Goal: Information Seeking & Learning: Learn about a topic

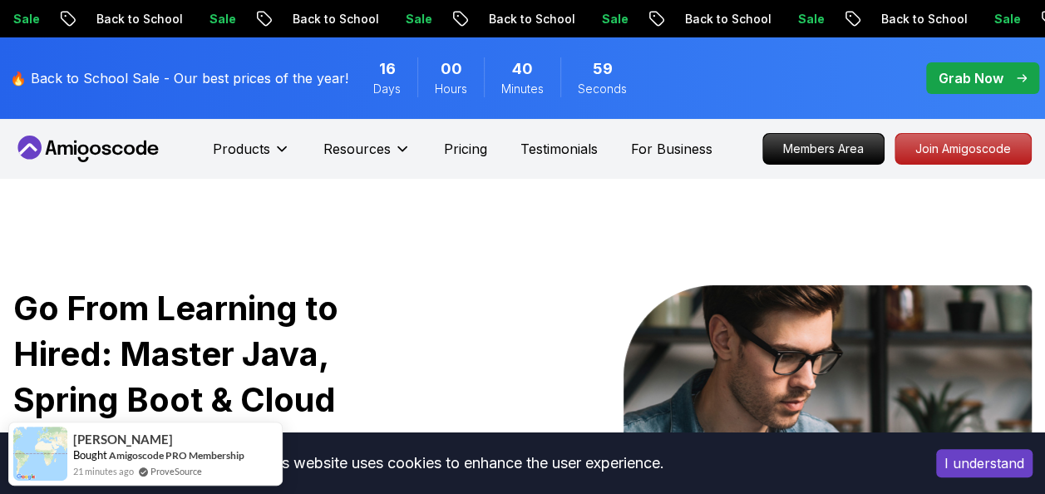
click at [969, 468] on button "I understand" at bounding box center [984, 463] width 96 height 28
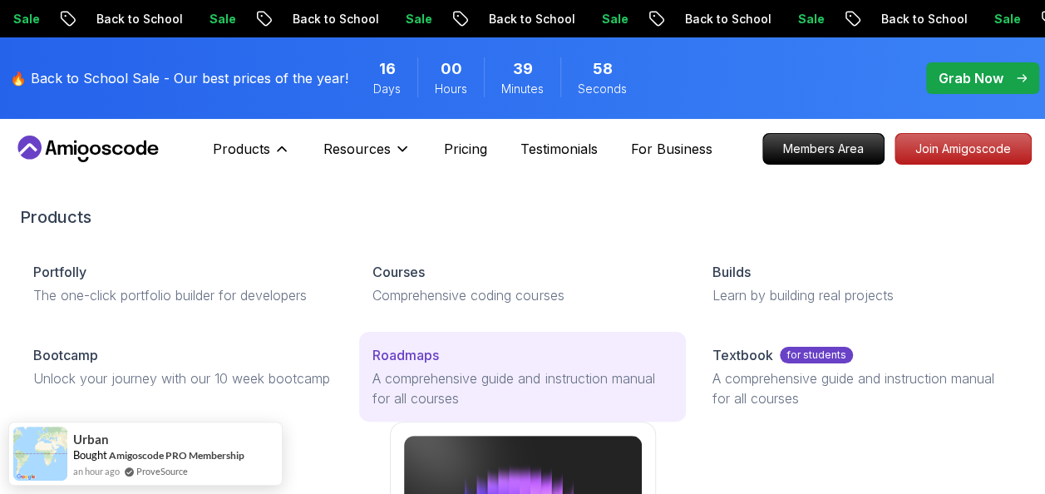
click at [408, 350] on p "Roadmaps" at bounding box center [405, 355] width 66 height 20
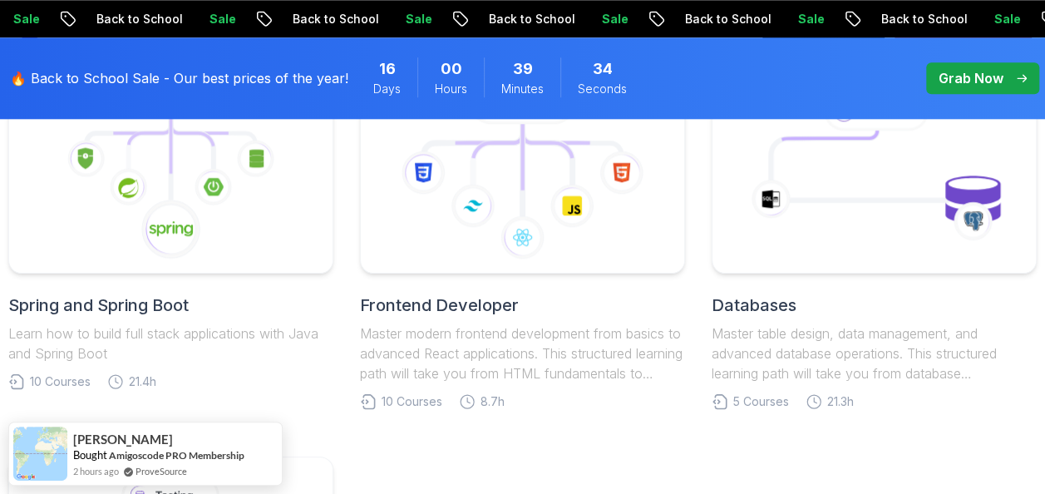
scroll to position [931, 0]
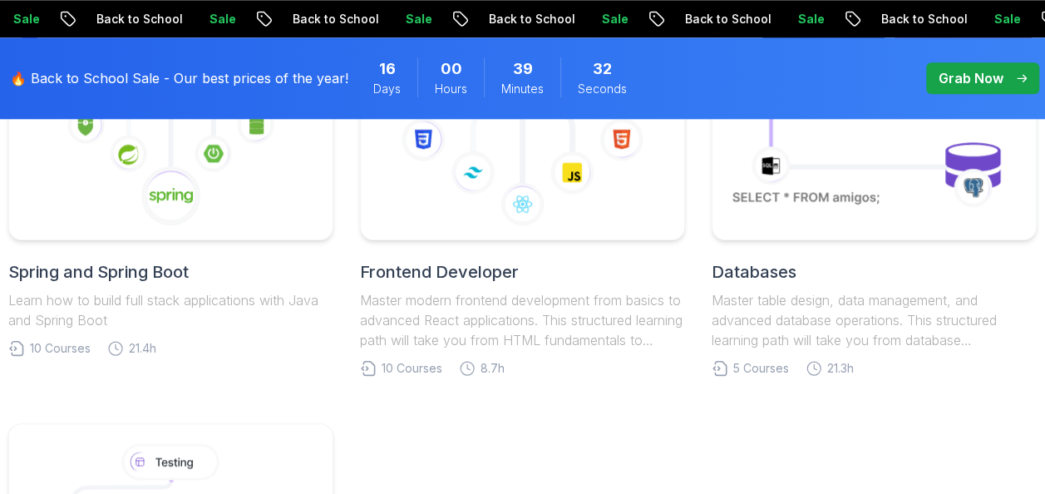
click at [408, 350] on link "Frontend Developer Master modern frontend development from basics to advanced R…" at bounding box center [522, 204] width 325 height 344
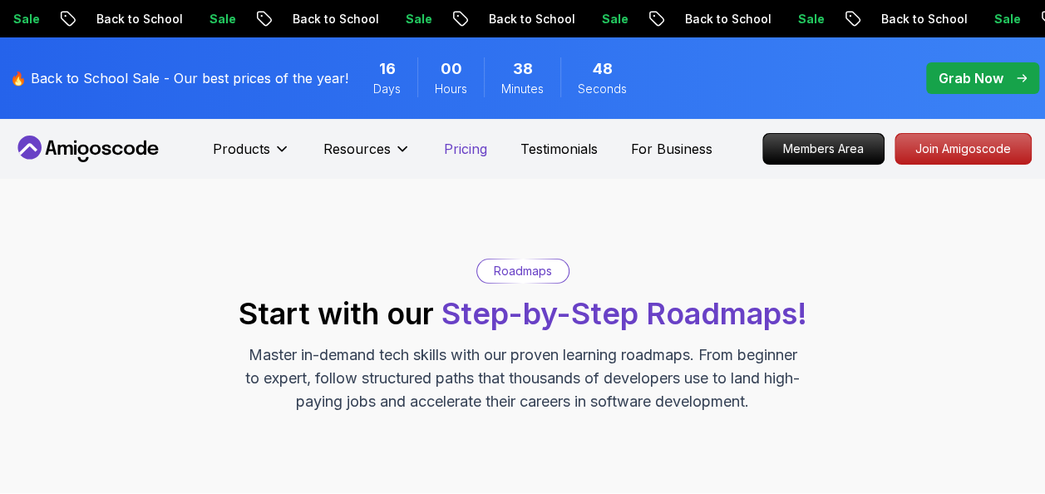
click at [465, 151] on p "Pricing" at bounding box center [465, 149] width 43 height 20
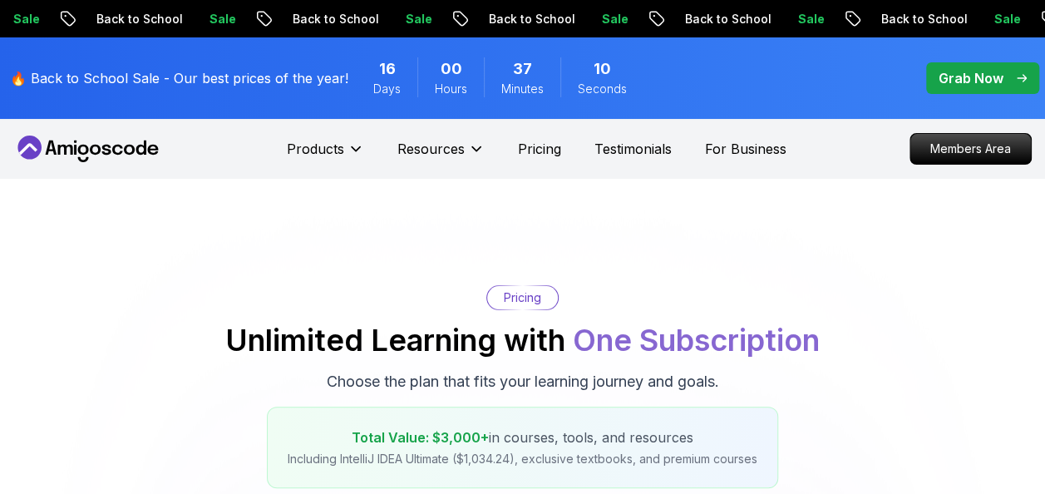
click at [121, 146] on icon at bounding box center [117, 150] width 11 height 10
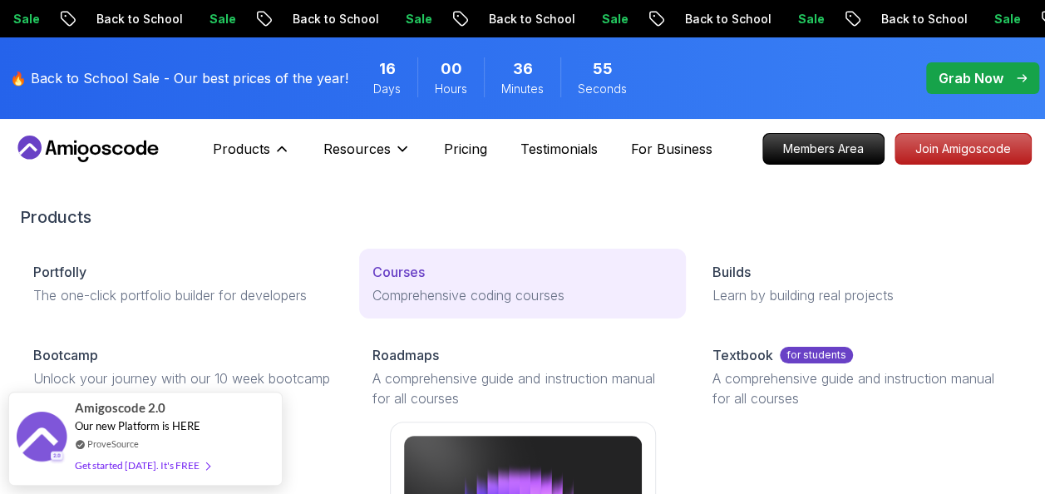
click at [404, 265] on p "Courses" at bounding box center [398, 272] width 52 height 20
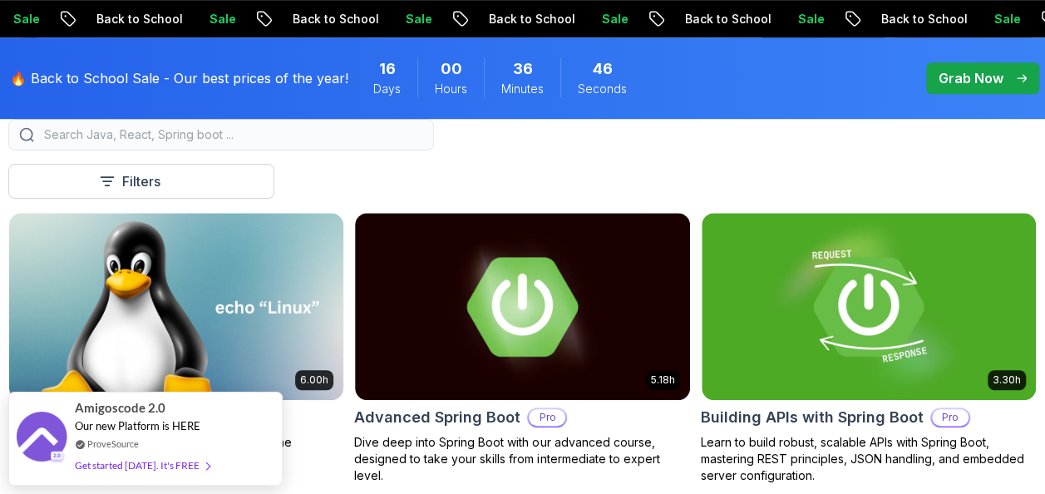
scroll to position [576, 0]
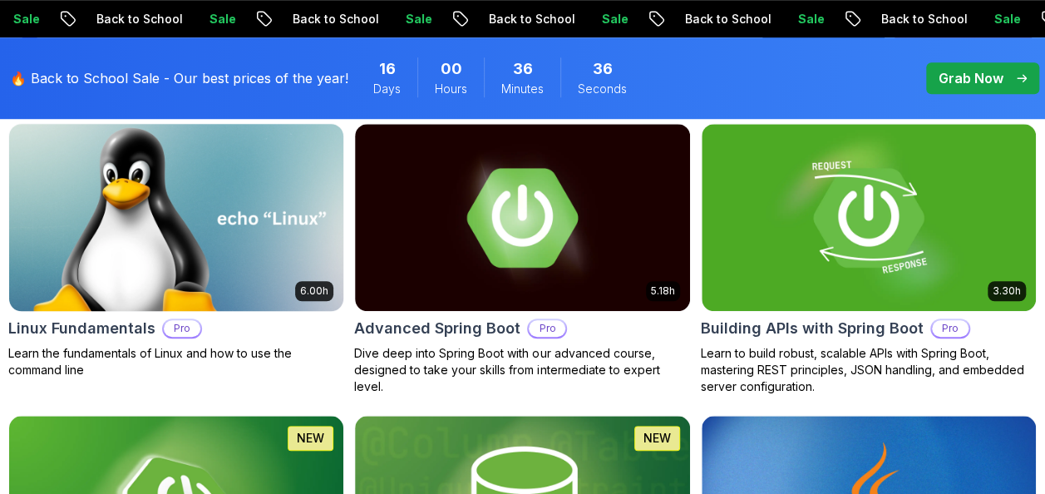
click at [221, 229] on img at bounding box center [176, 217] width 351 height 197
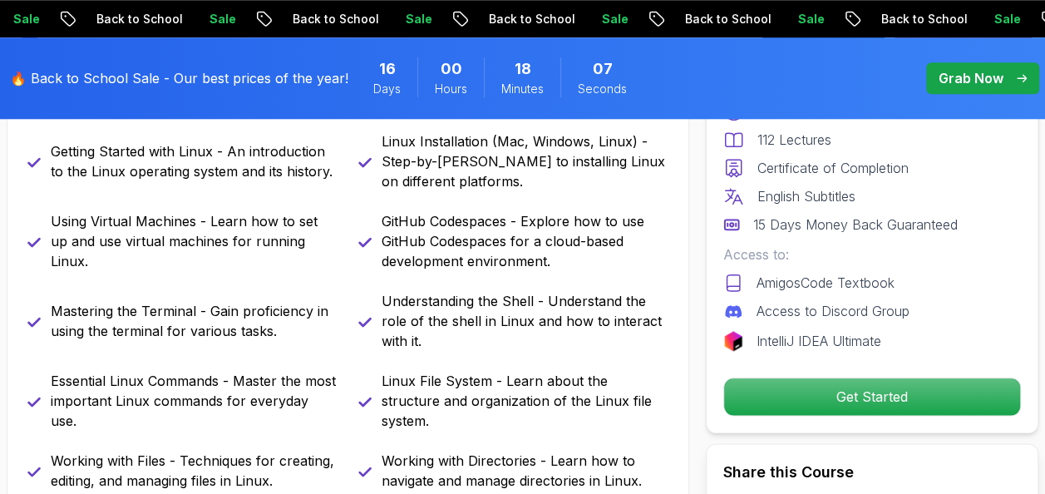
scroll to position [765, 0]
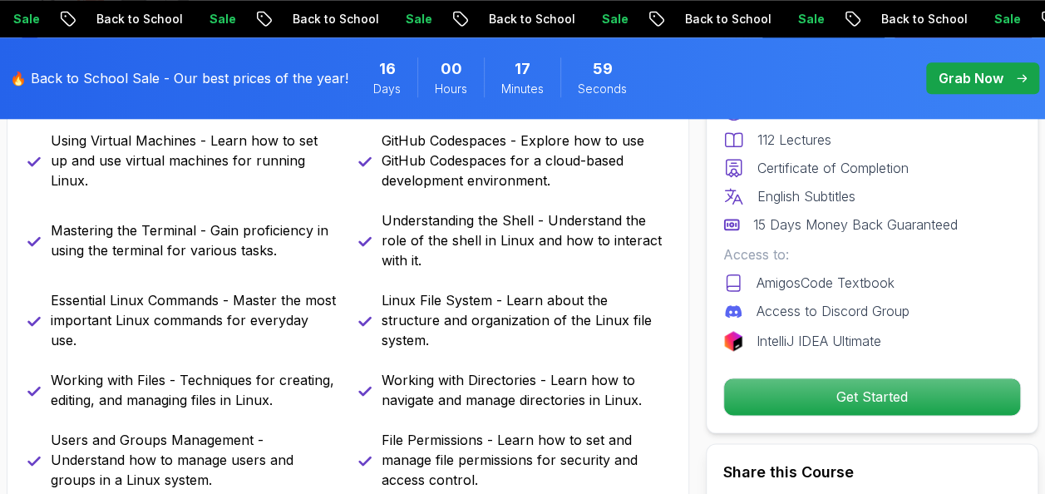
click at [472, 370] on p "Working with Directories - Learn how to navigate and manage directories in Linu…" at bounding box center [525, 390] width 288 height 40
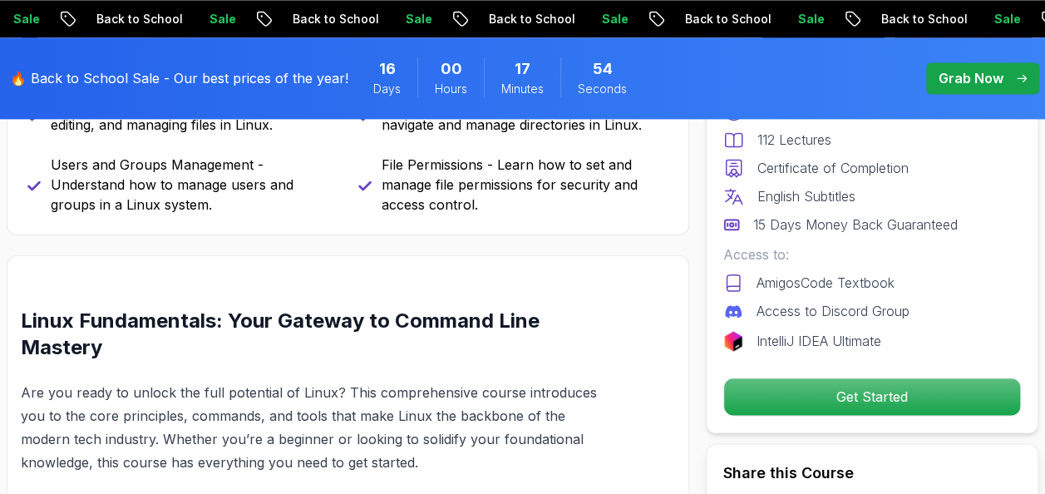
scroll to position [1127, 0]
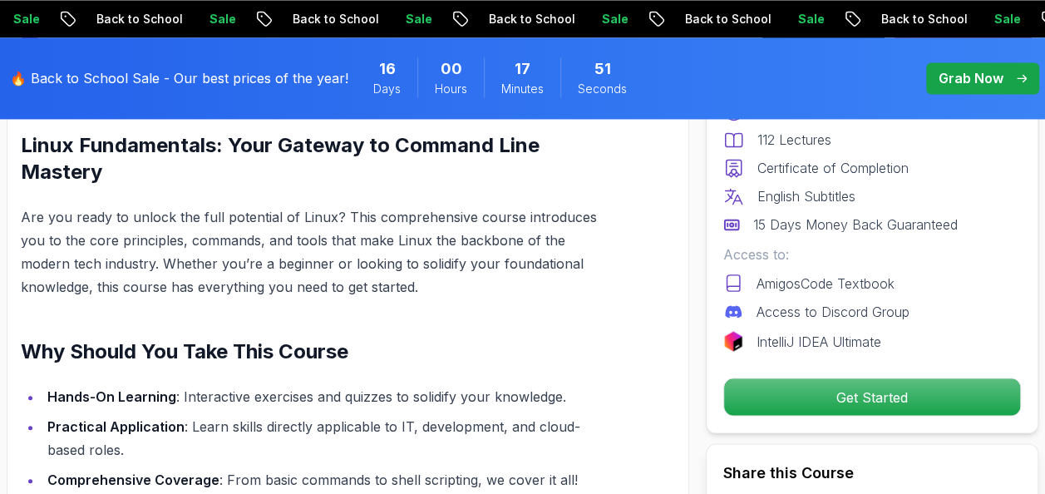
click at [489, 385] on li "Hands-On Learning : Interactive exercises and quizzes to solidify your knowledg…" at bounding box center [325, 396] width 567 height 23
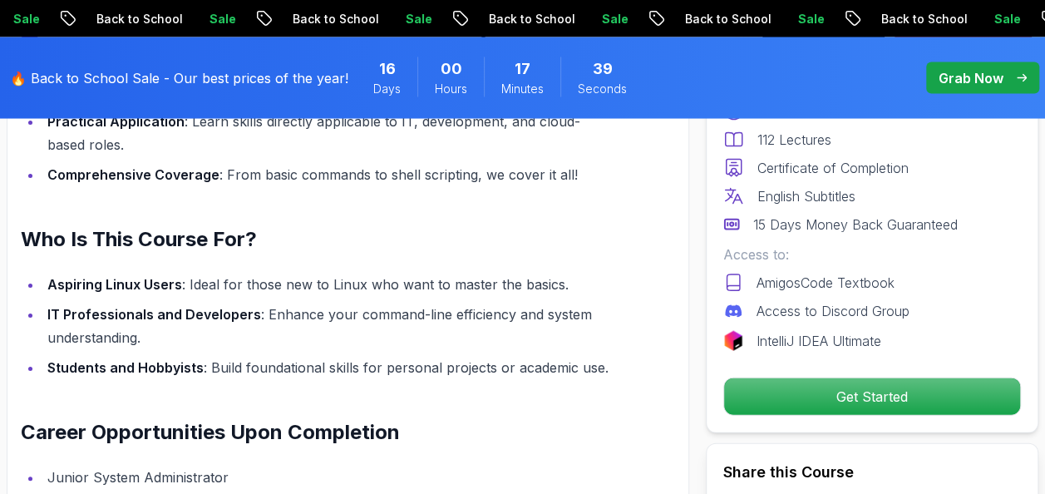
scroll to position [1601, 0]
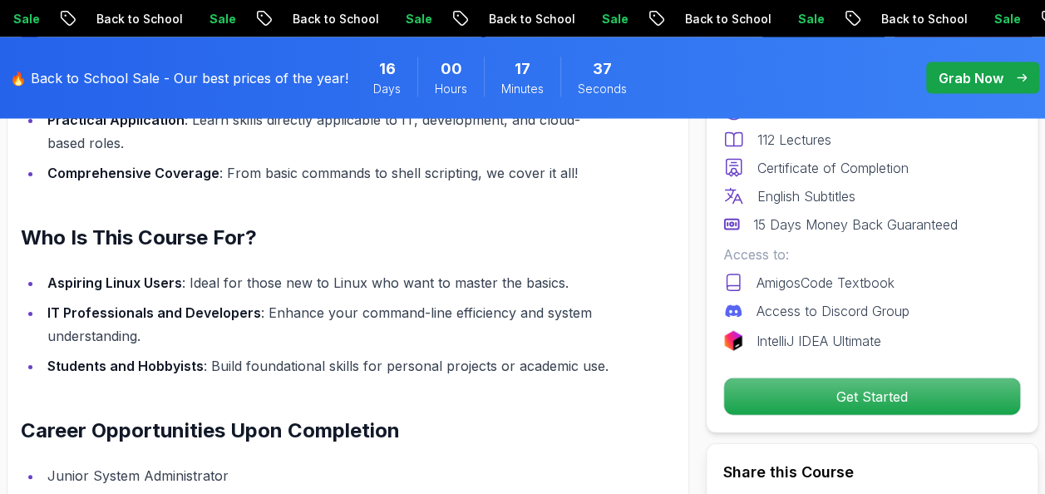
click at [444, 354] on li "Students and Hobbyists : Build foundational skills for personal projects or aca…" at bounding box center [325, 365] width 567 height 23
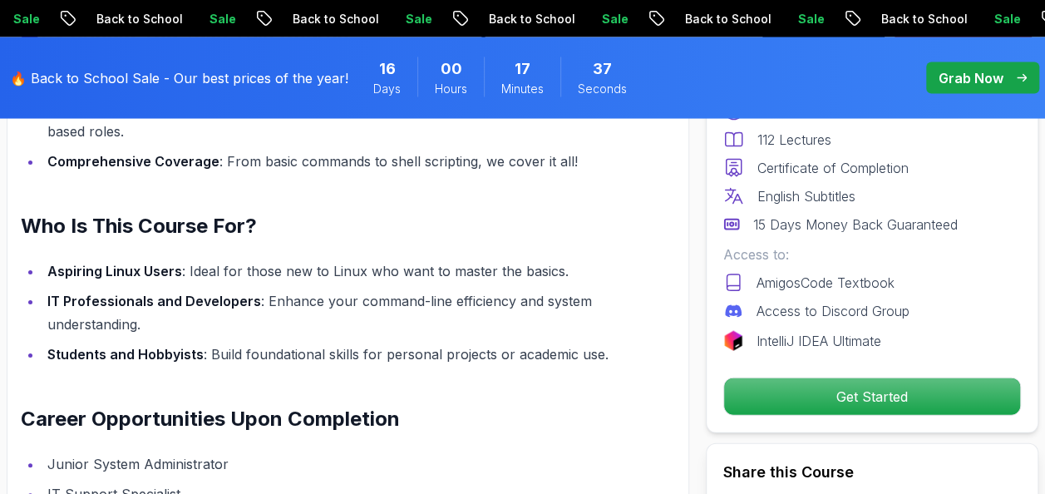
scroll to position [1613, 0]
click at [445, 351] on div "Linux Fundamentals: Your Gateway to Command Line Mastery Are you ready to unloc…" at bounding box center [315, 275] width 588 height 924
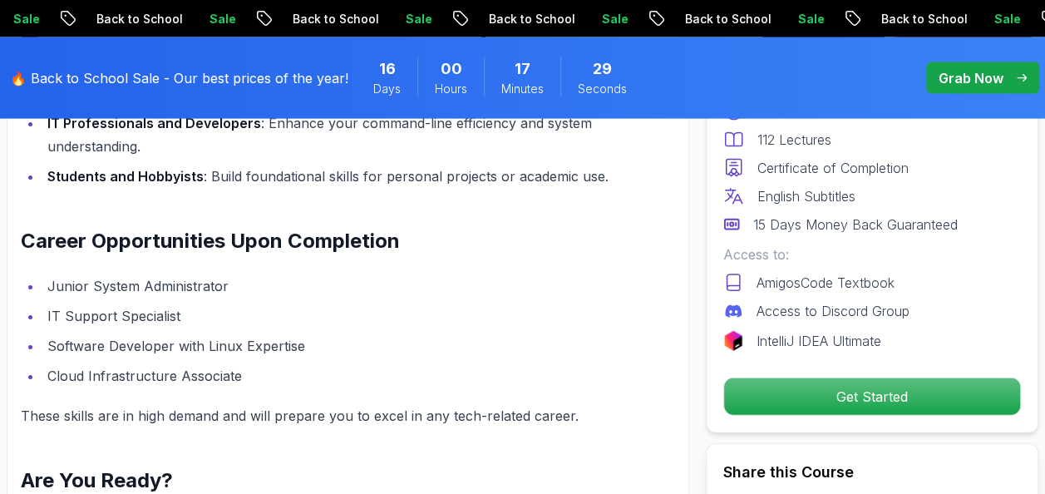
scroll to position [1804, 0]
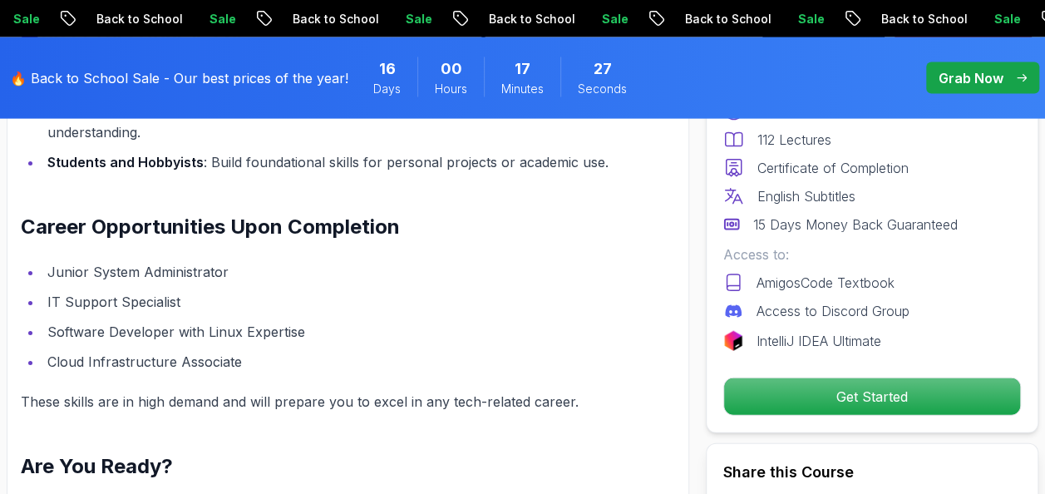
click at [445, 351] on div "Linux Fundamentals: Your Gateway to Command Line Mastery Are you ready to unloc…" at bounding box center [315, 84] width 588 height 924
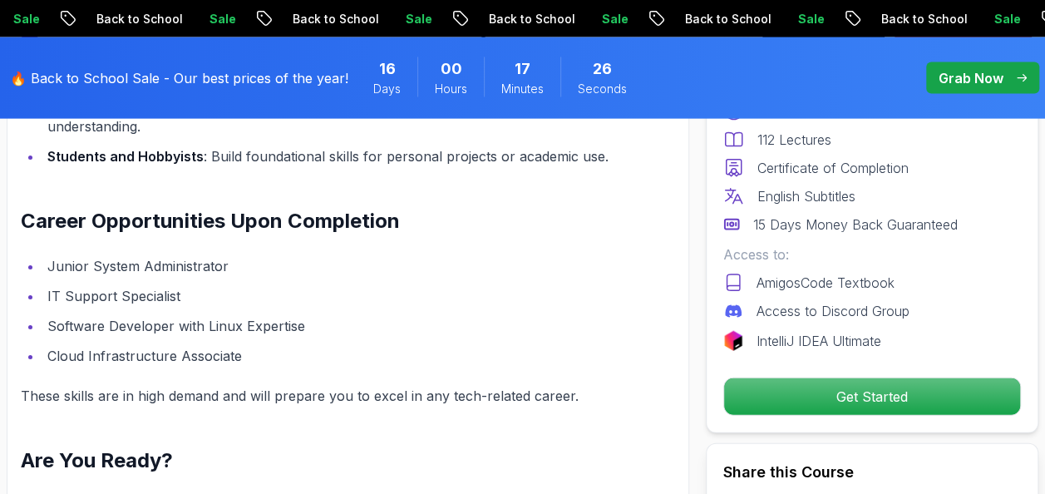
scroll to position [1813, 0]
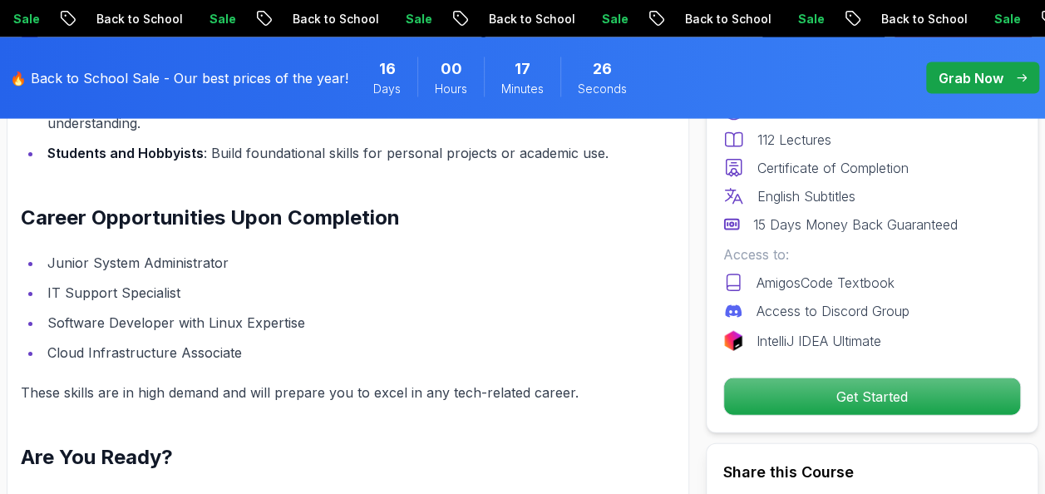
click at [445, 341] on li "Cloud Infrastructure Associate" at bounding box center [325, 352] width 567 height 23
click at [428, 381] on div "Linux Fundamentals: Your Gateway to Command Line Mastery Are you ready to unloc…" at bounding box center [315, 75] width 588 height 924
click at [434, 351] on div "Linux Fundamentals: Your Gateway to Command Line Mastery Are you ready to unloc…" at bounding box center [315, 75] width 588 height 924
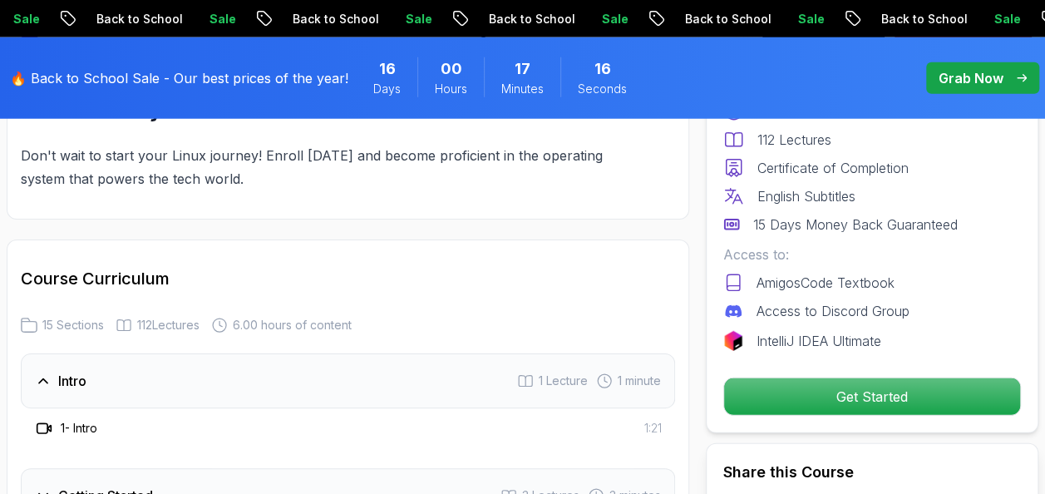
scroll to position [2161, 0]
click at [455, 316] on div "15 Sections 112 Lectures 6.00 hours of content" at bounding box center [348, 324] width 654 height 17
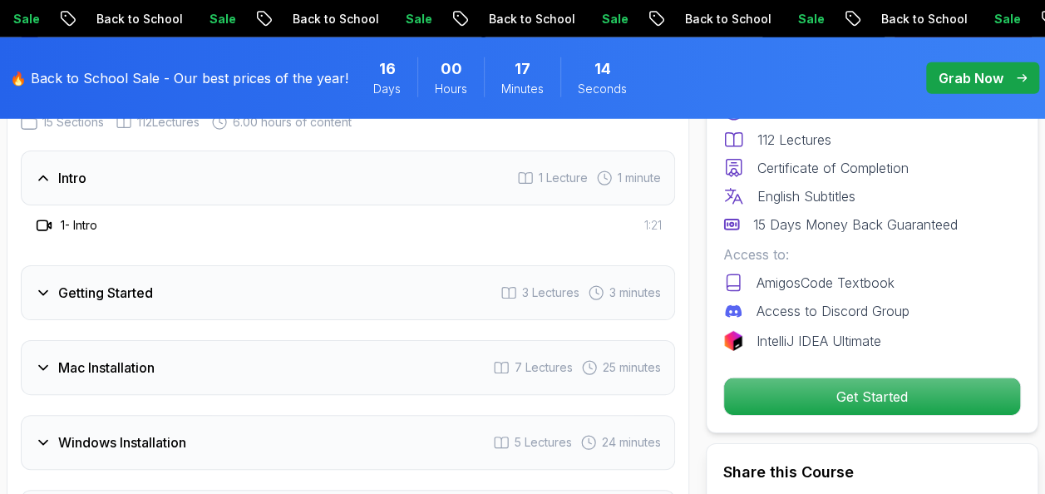
scroll to position [2370, 0]
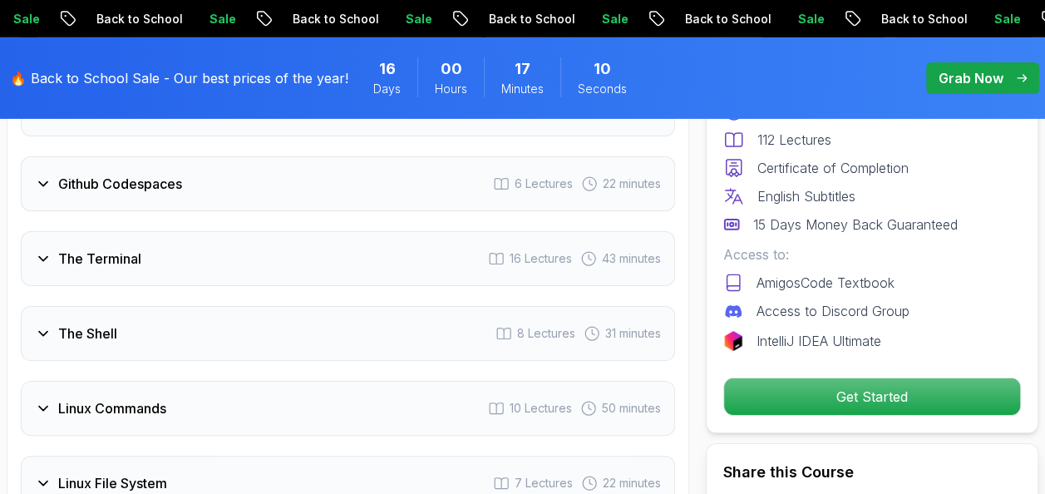
click at [428, 381] on div "Linux Commands 10 Lectures 50 minutes" at bounding box center [348, 408] width 654 height 55
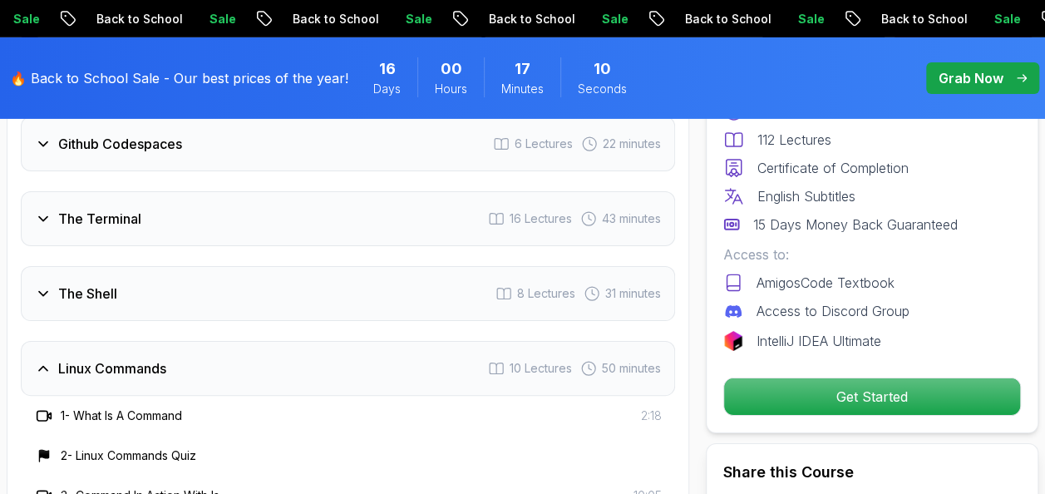
scroll to position [2731, 0]
